Goal: Find specific page/section: Find specific page/section

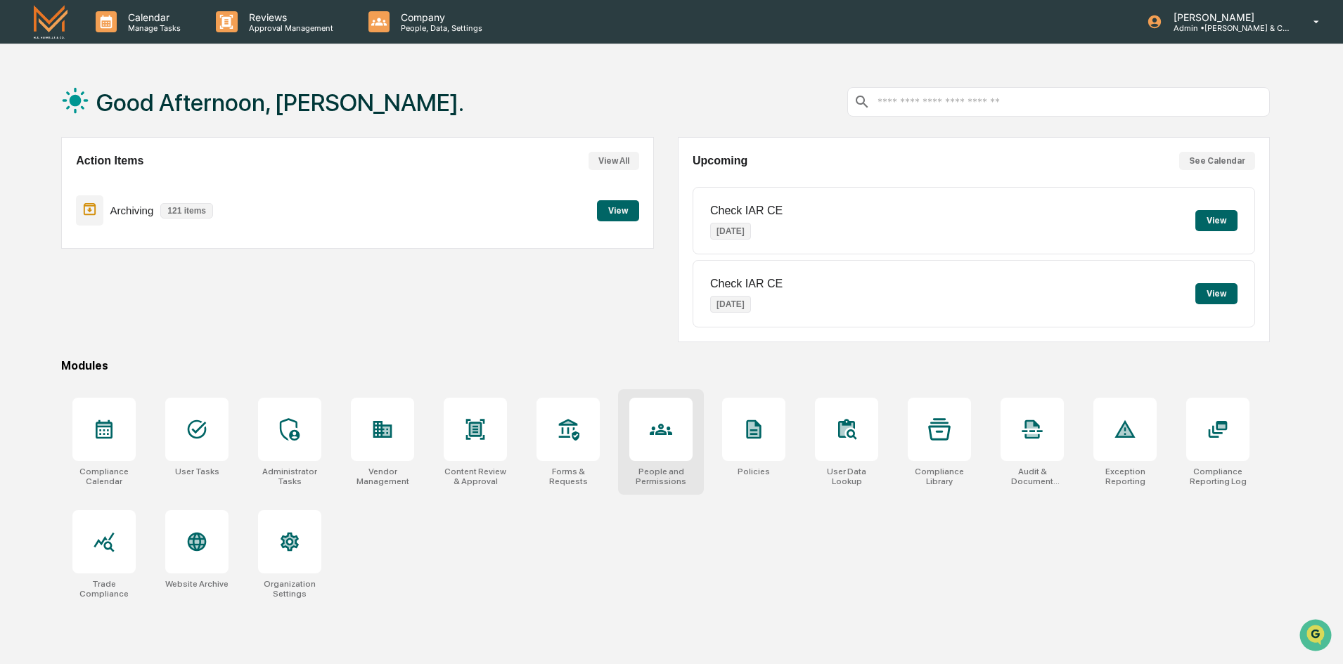
click at [666, 432] on icon at bounding box center [661, 429] width 22 height 22
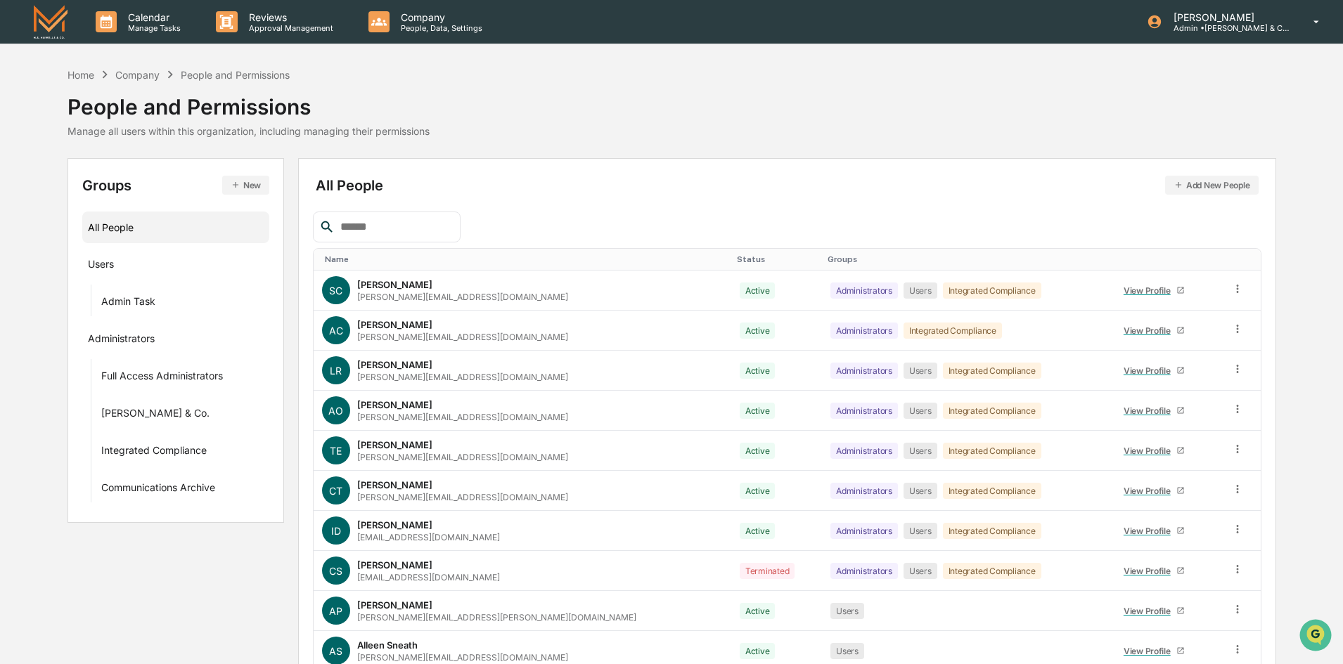
click at [430, 232] on input "text" at bounding box center [394, 227] width 119 height 18
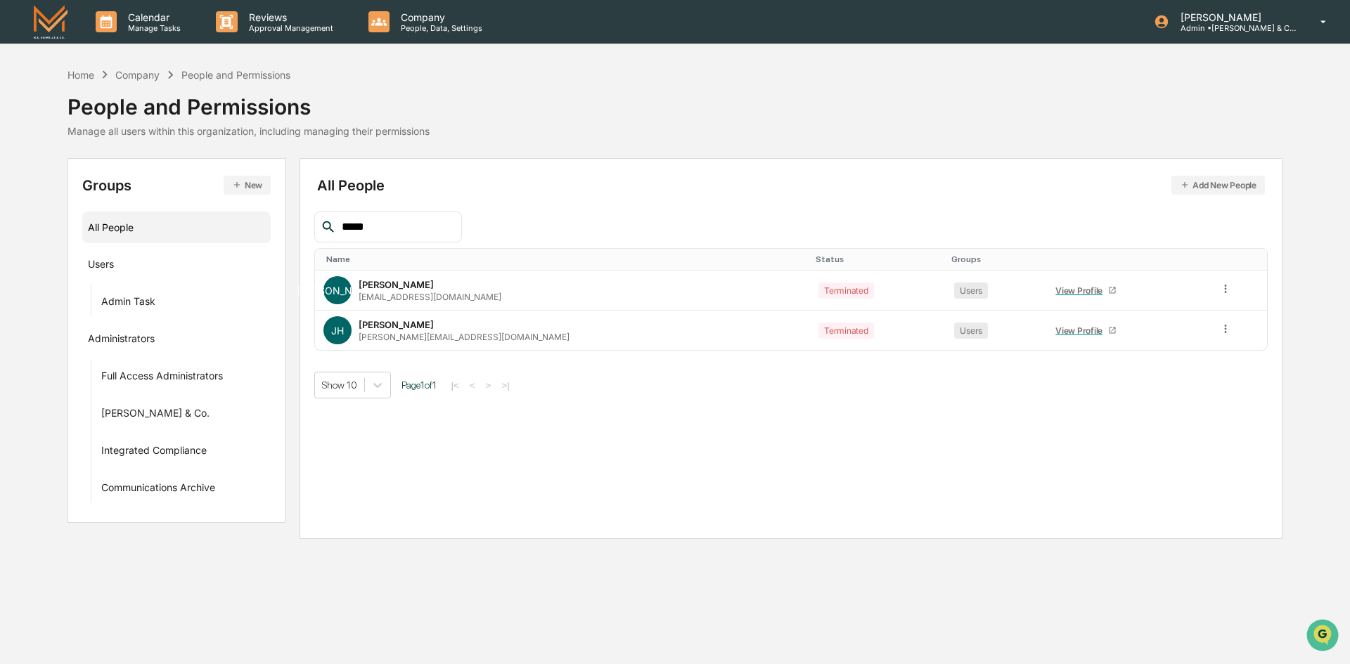
type input "*****"
